Goal: Task Accomplishment & Management: Use online tool/utility

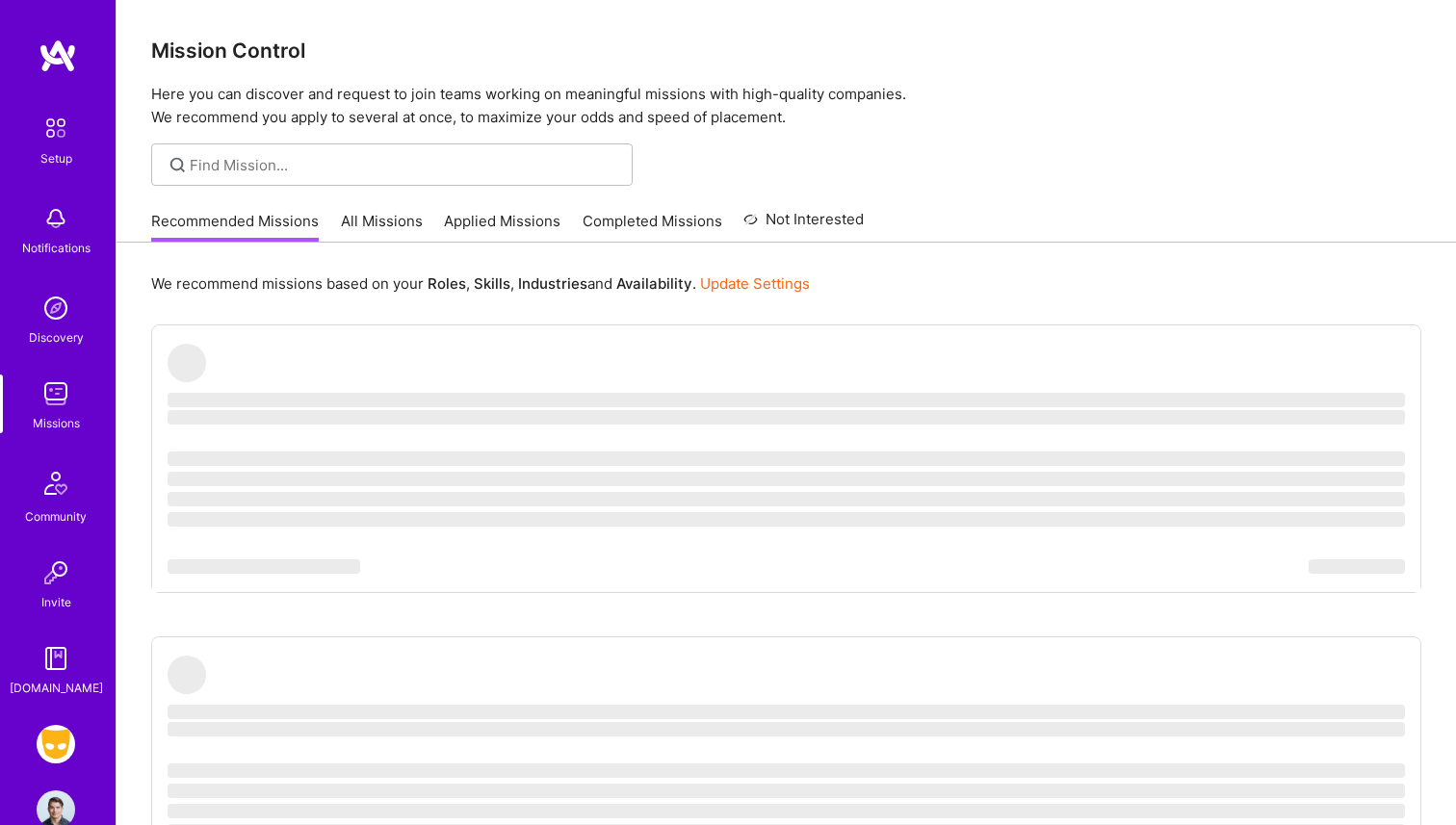
click at [55, 747] on img at bounding box center [56, 744] width 39 height 39
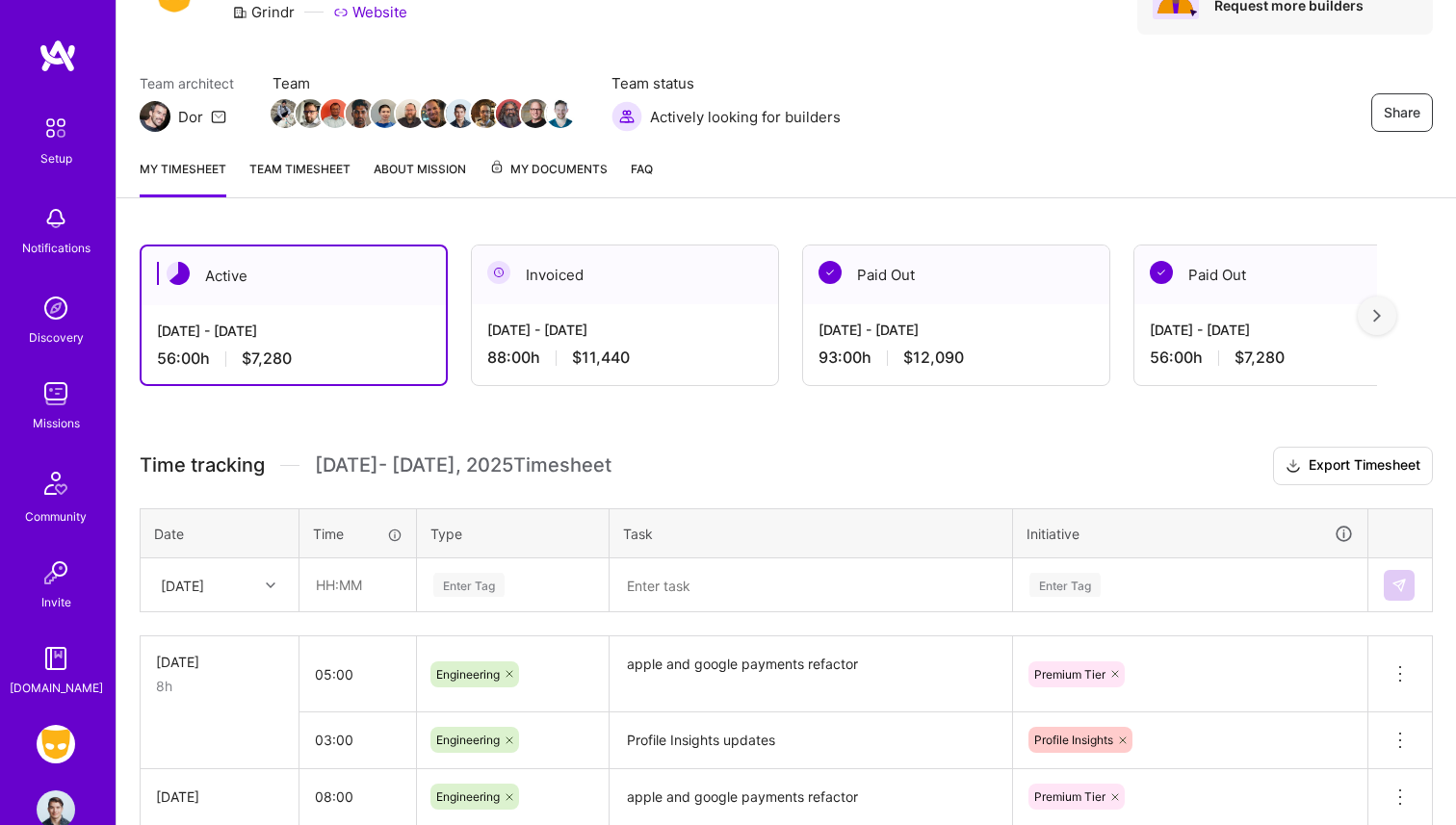
scroll to position [149, 0]
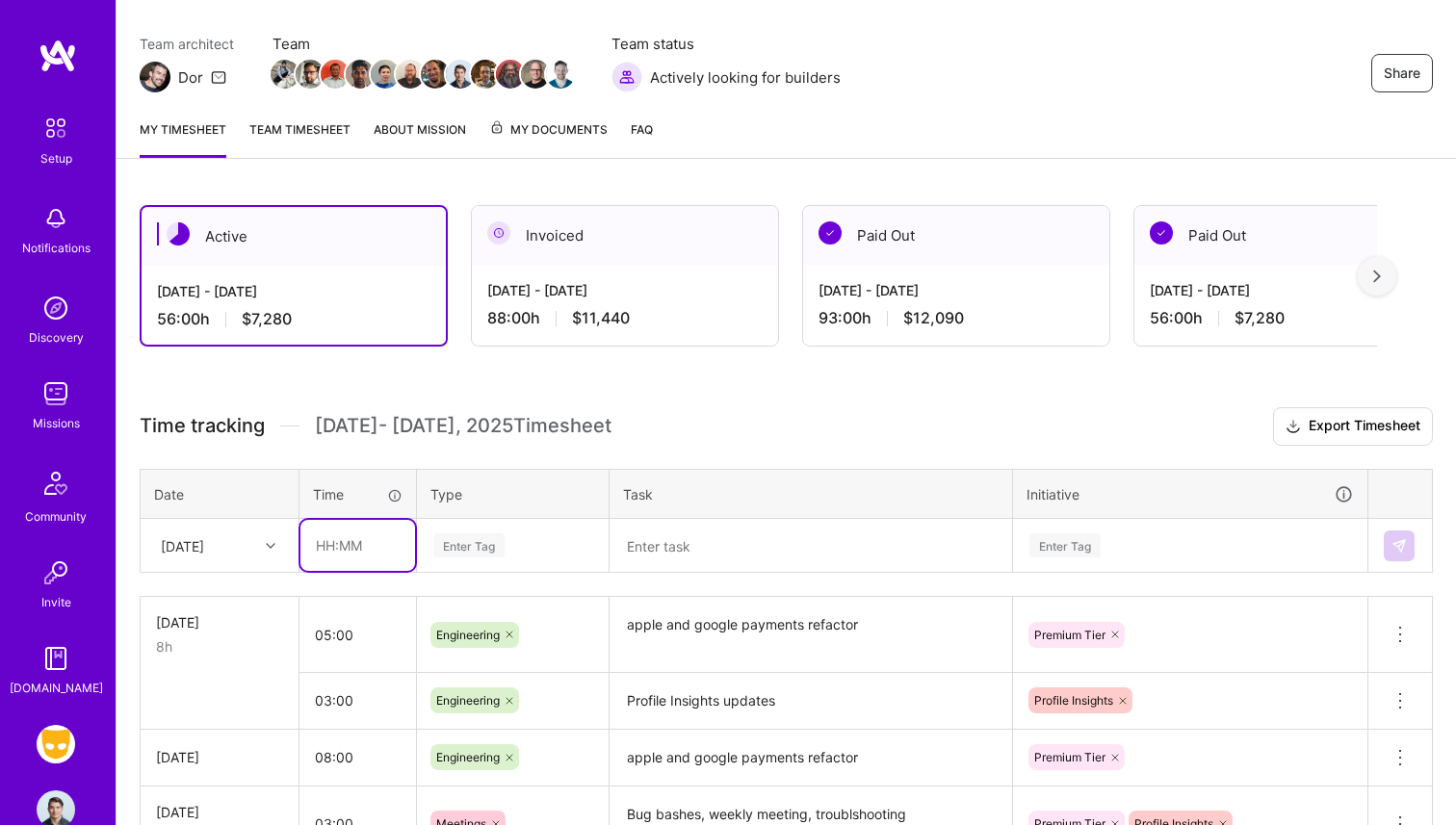
click at [312, 535] on input "text" at bounding box center [358, 545] width 114 height 51
type input "08:00"
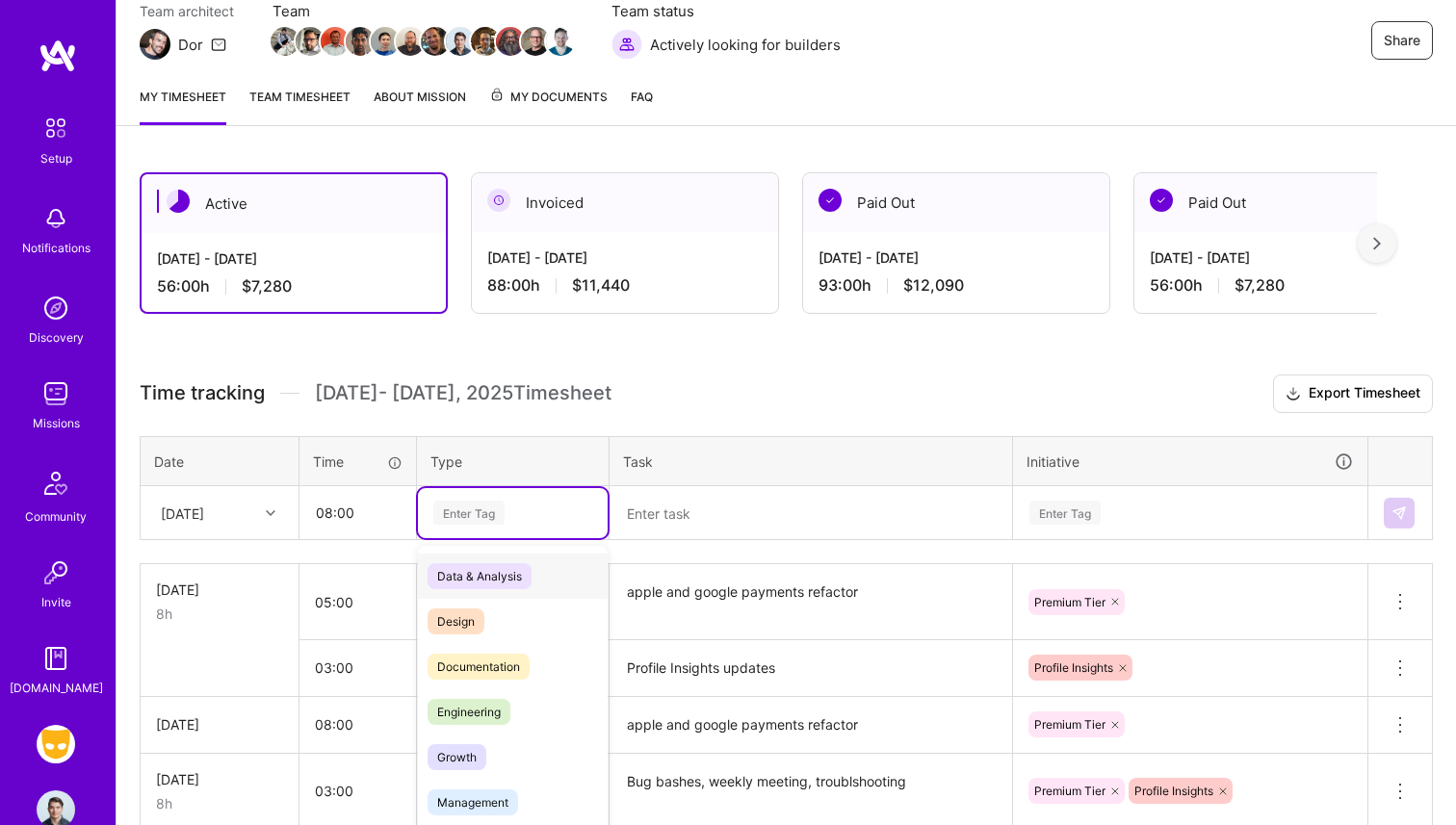
click at [422, 530] on div "Time tracking [DATE] - [DATE] Timesheet Export Timesheet Date Time Type Task In…" at bounding box center [787, 807] width 1294 height 867
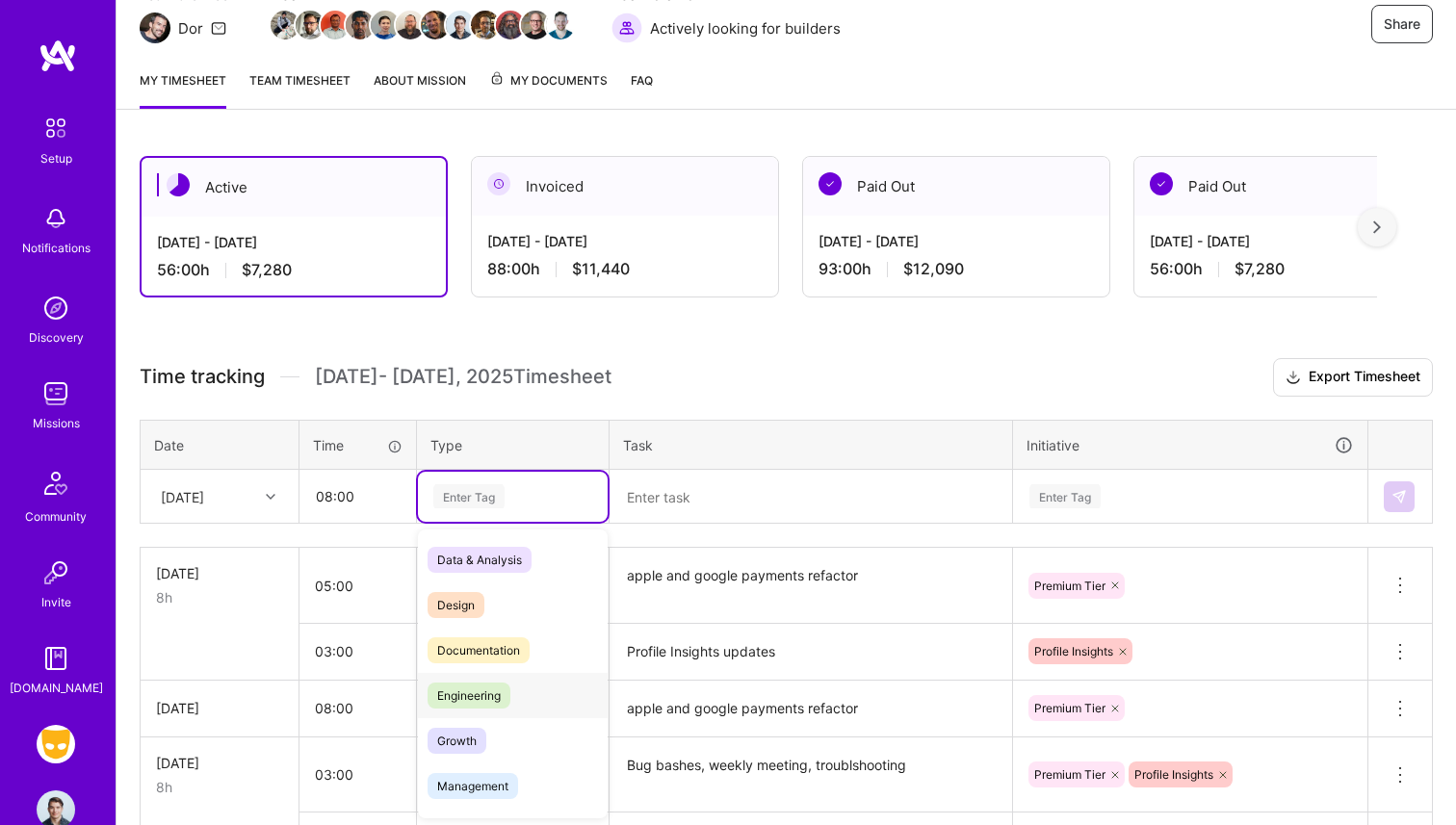
click at [466, 703] on span "Engineering" at bounding box center [469, 696] width 82 height 26
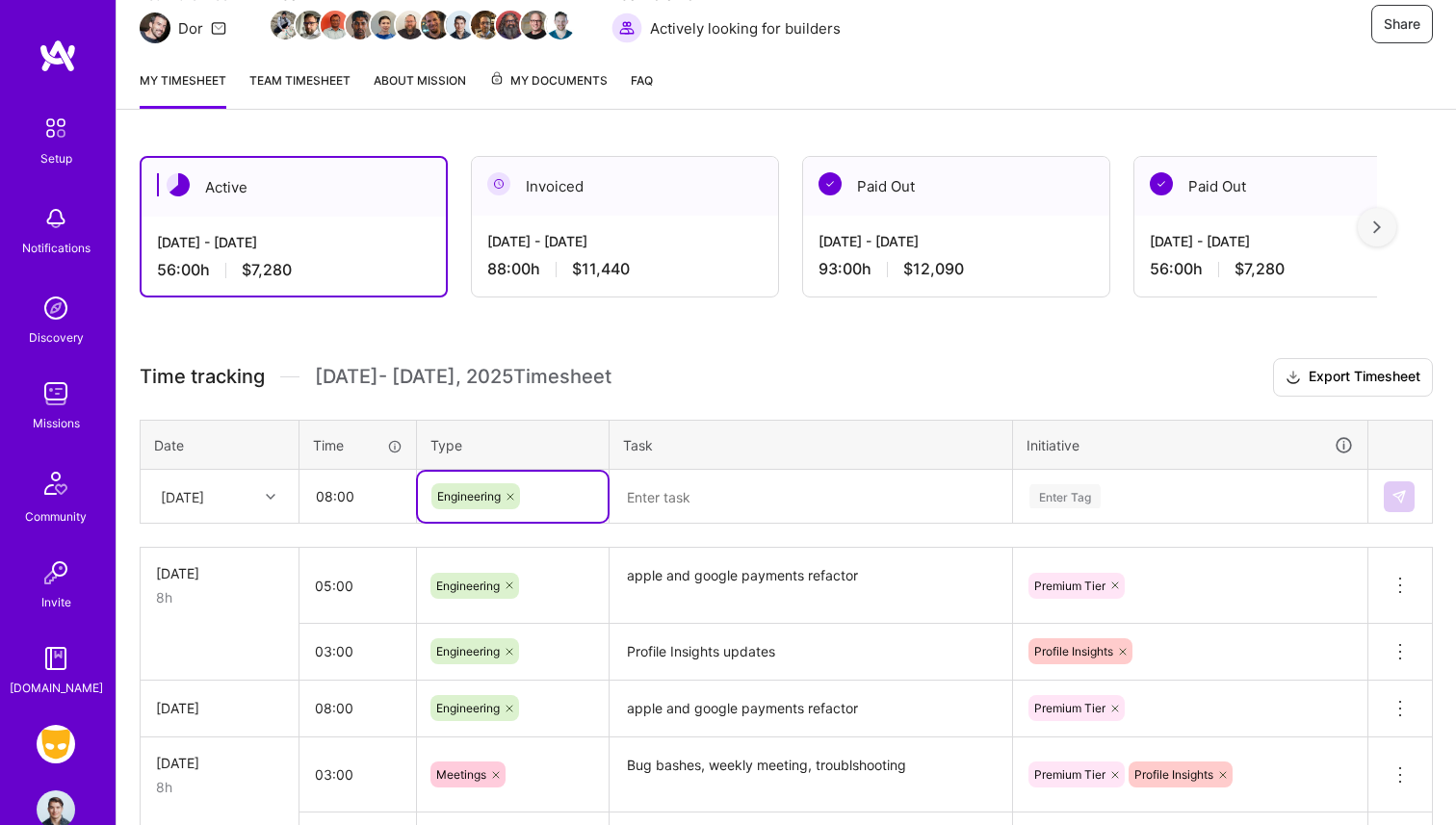
click at [674, 517] on textarea at bounding box center [811, 496] width 399 height 50
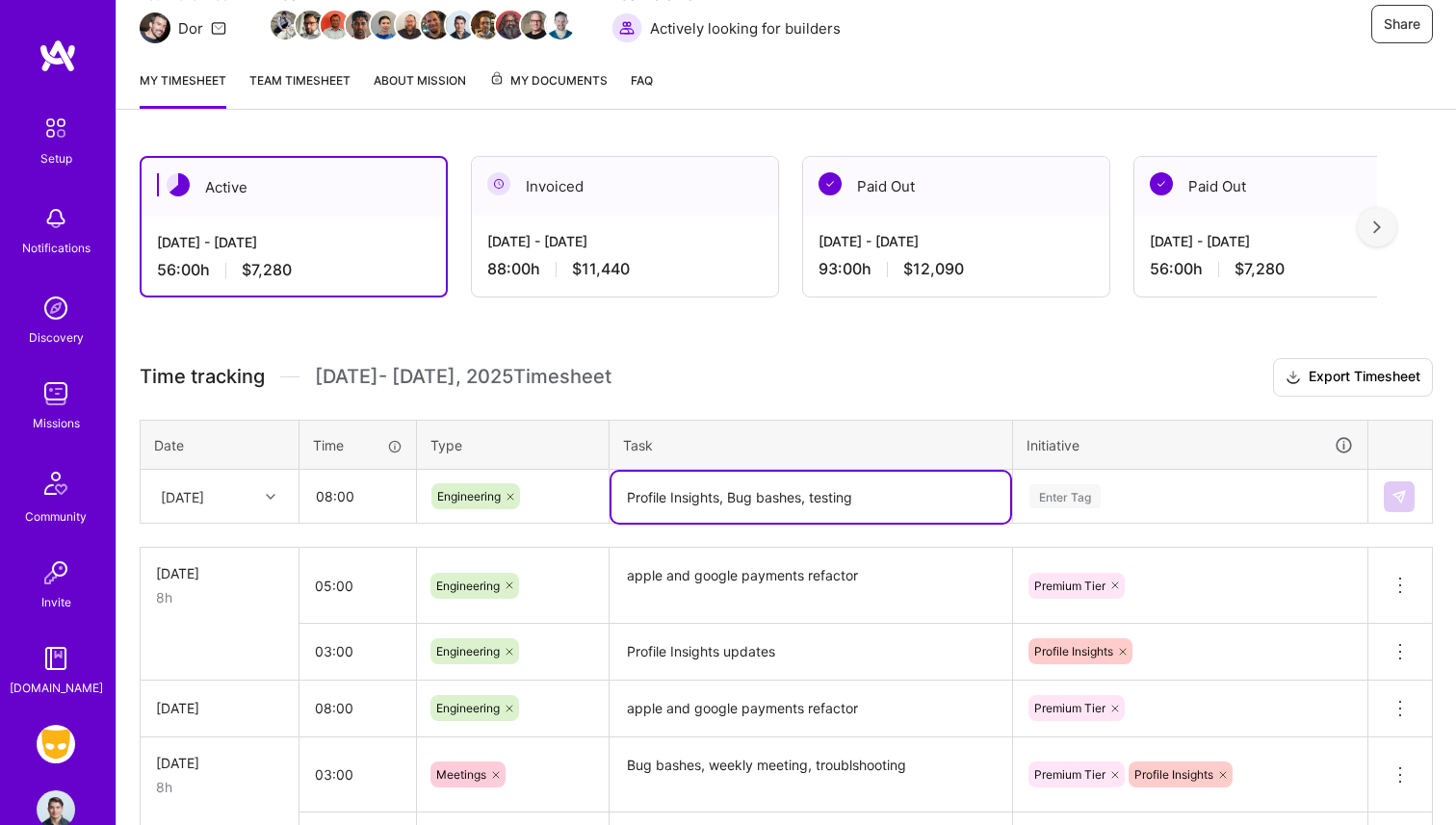
type textarea "Profile Insights, Bug bashes, testing"
click at [1228, 472] on div "Enter Tag" at bounding box center [1190, 496] width 353 height 50
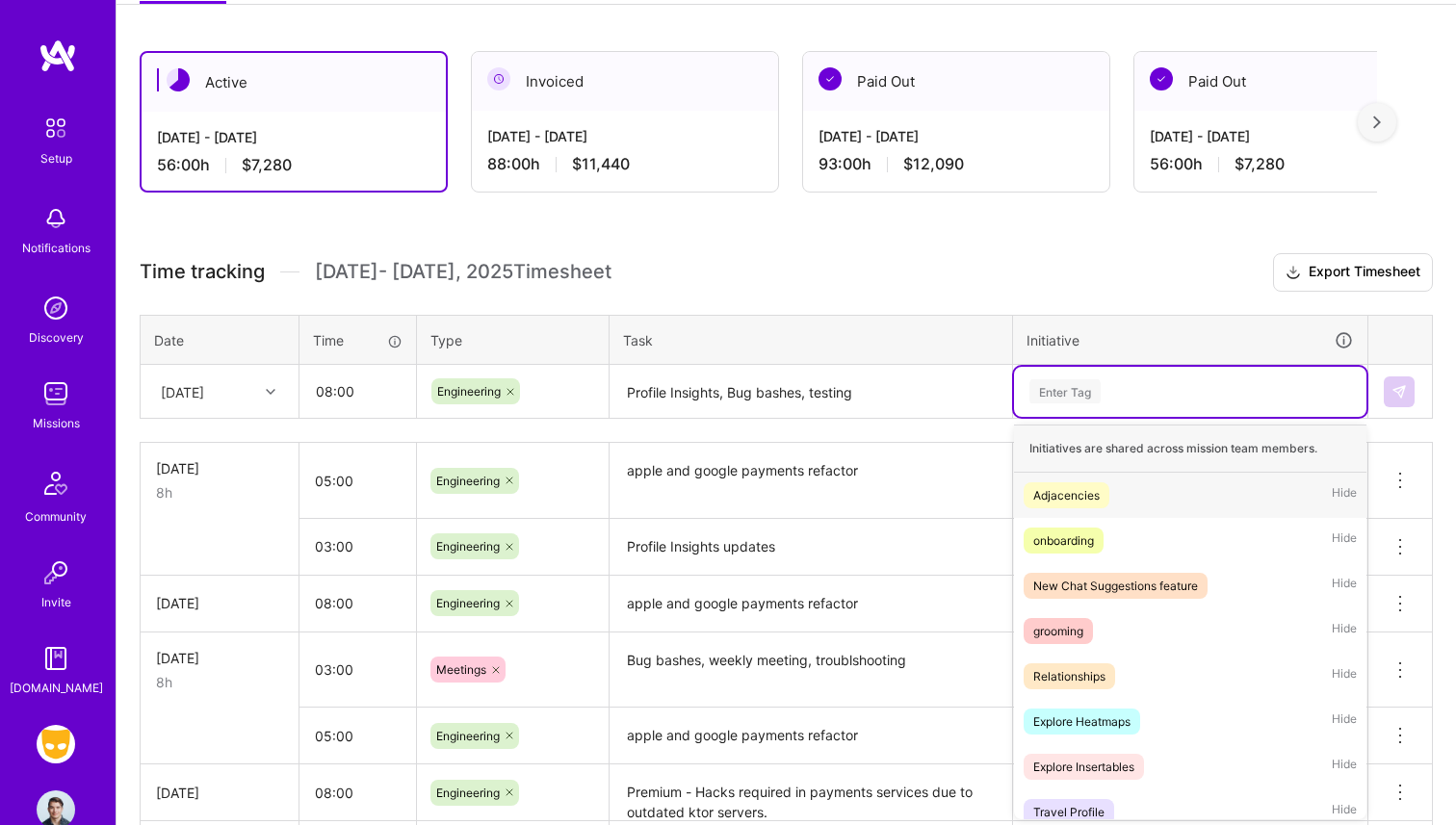
scroll to position [304, 0]
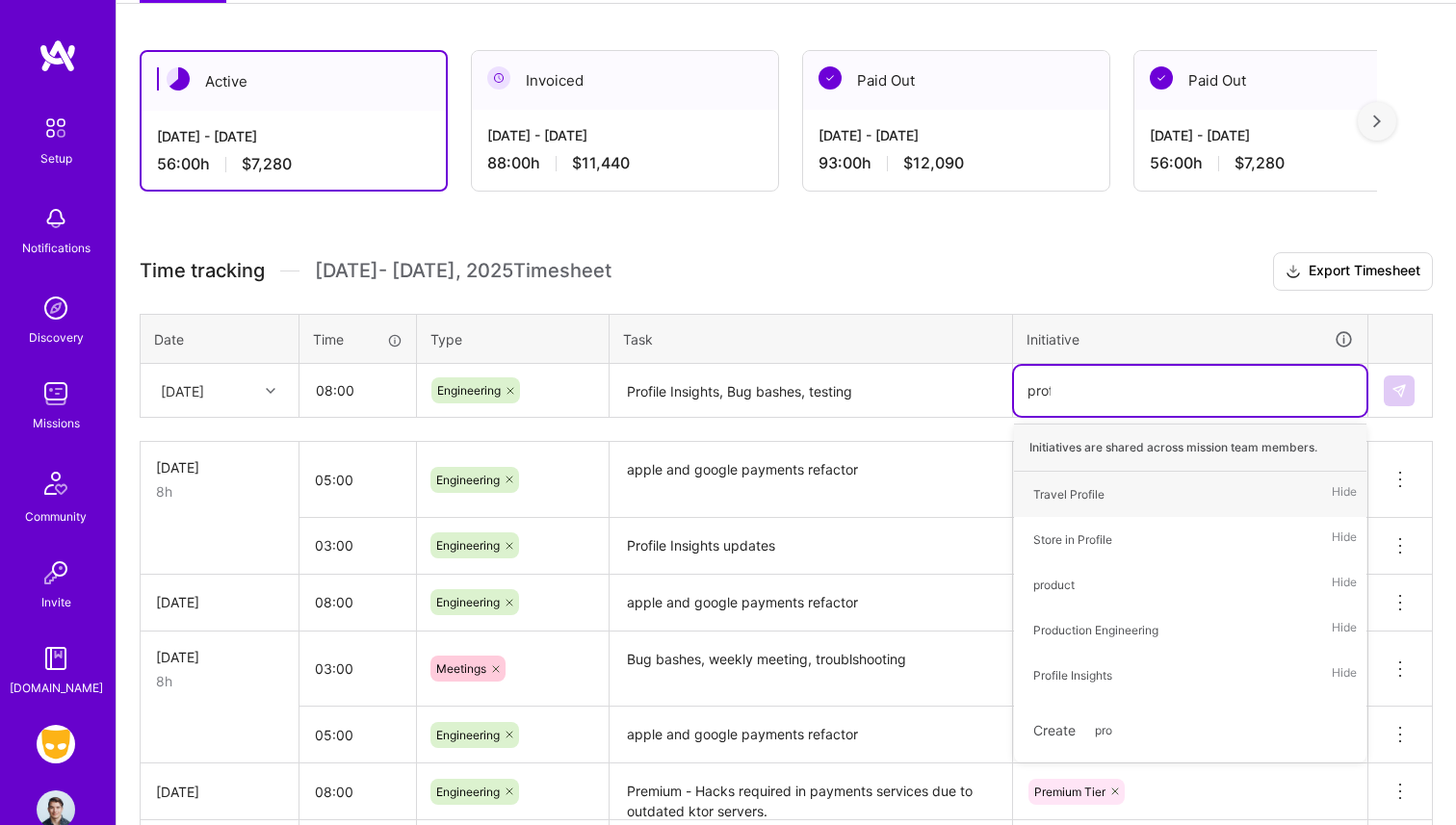
type input "profi"
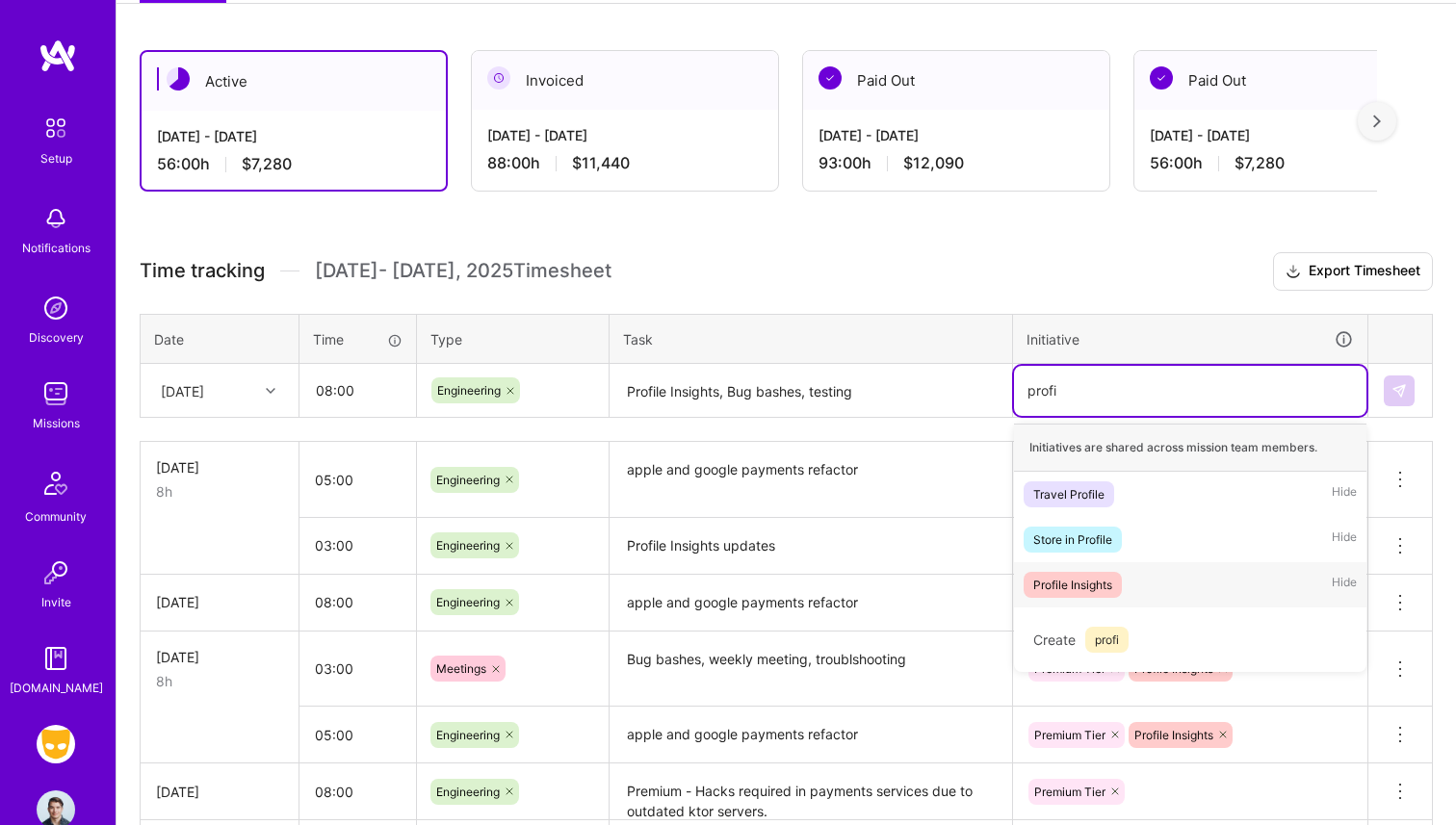
click at [1181, 597] on div "Profile Insights Hide" at bounding box center [1190, 585] width 353 height 46
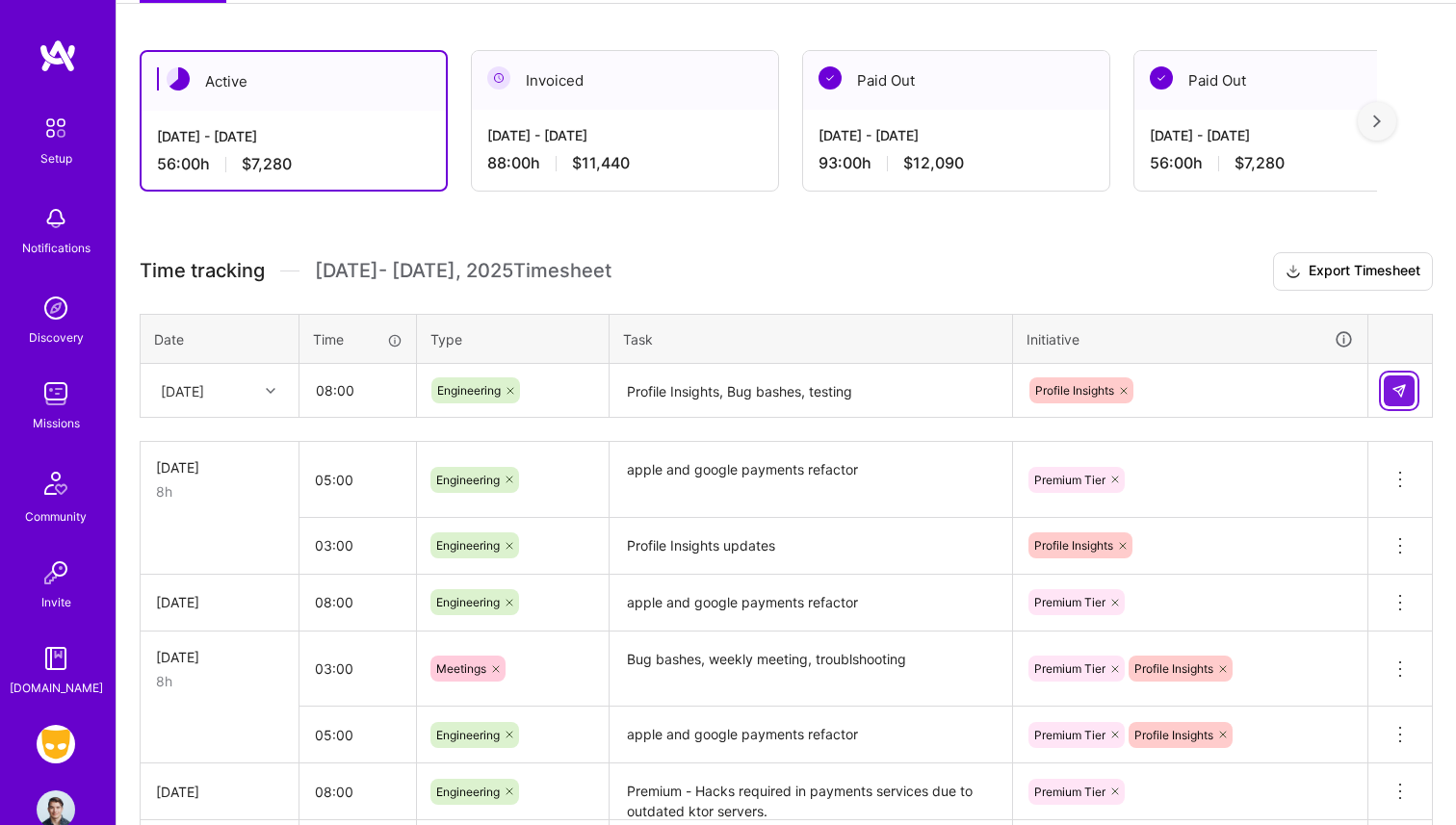
click at [1403, 394] on img at bounding box center [1400, 391] width 16 height 16
